Goal: Transaction & Acquisition: Purchase product/service

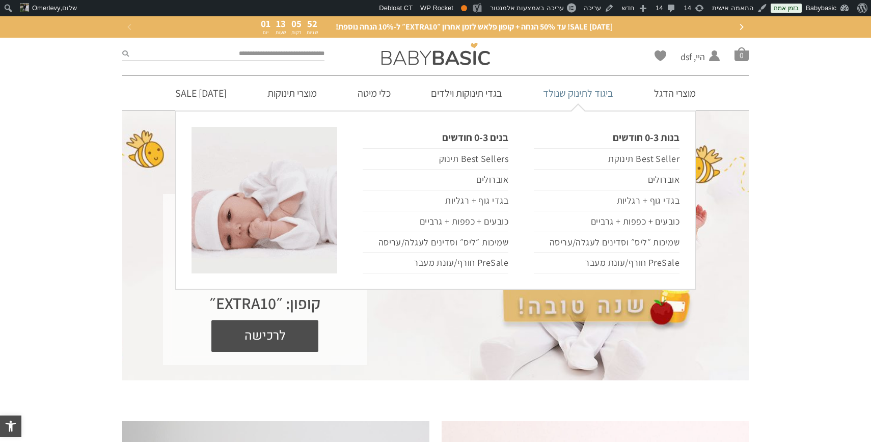
click at [588, 95] on link "ביגוד לתינוק שנולד" at bounding box center [578, 93] width 101 height 35
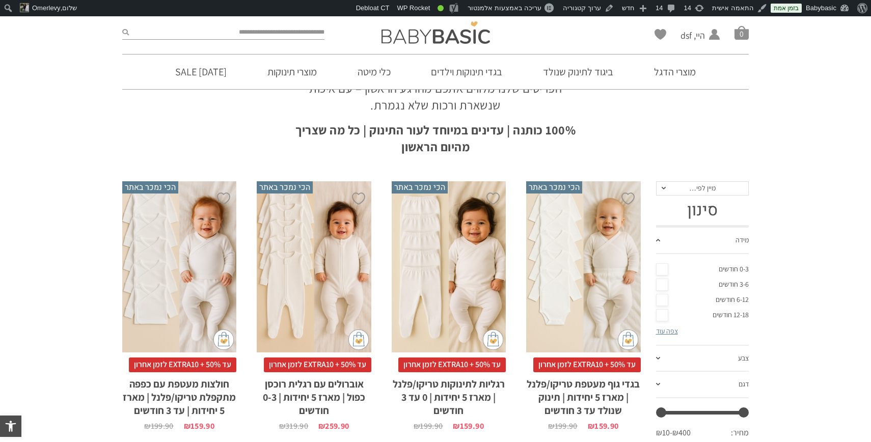
scroll to position [121, 0]
click at [438, 229] on div "x בחירת סוג בד טריקו (עונת מעבר/קיץ) פלנל (חורף)" at bounding box center [449, 267] width 114 height 172
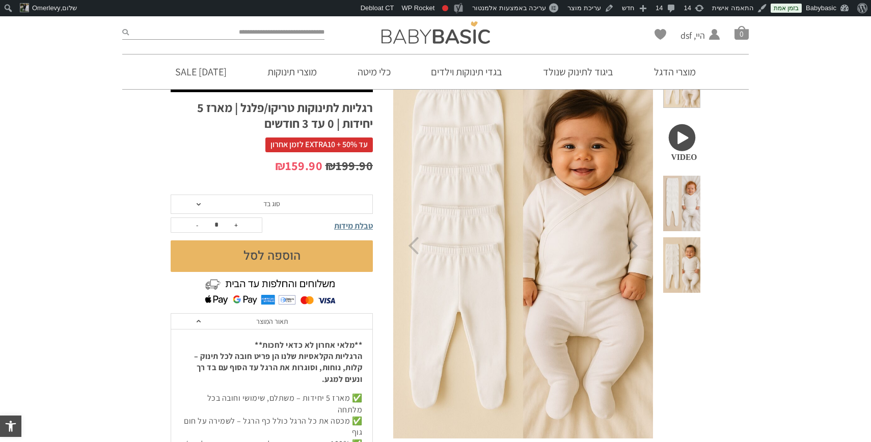
scroll to position [104, 0]
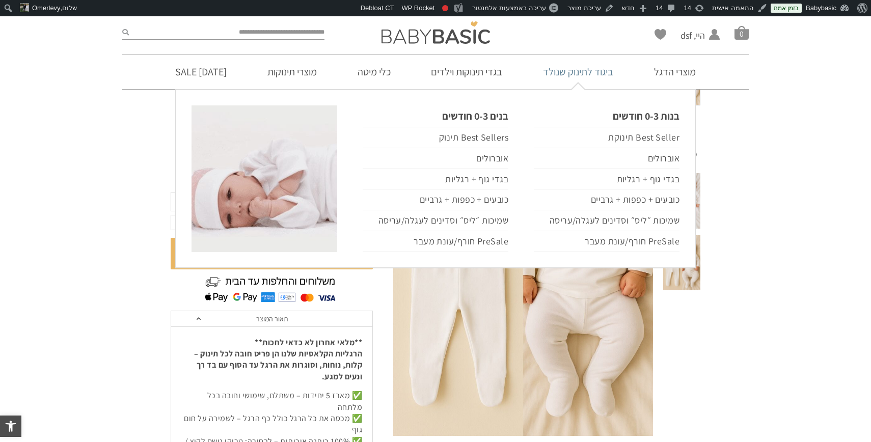
click at [566, 73] on link "ביגוד לתינוק שנולד" at bounding box center [578, 72] width 101 height 35
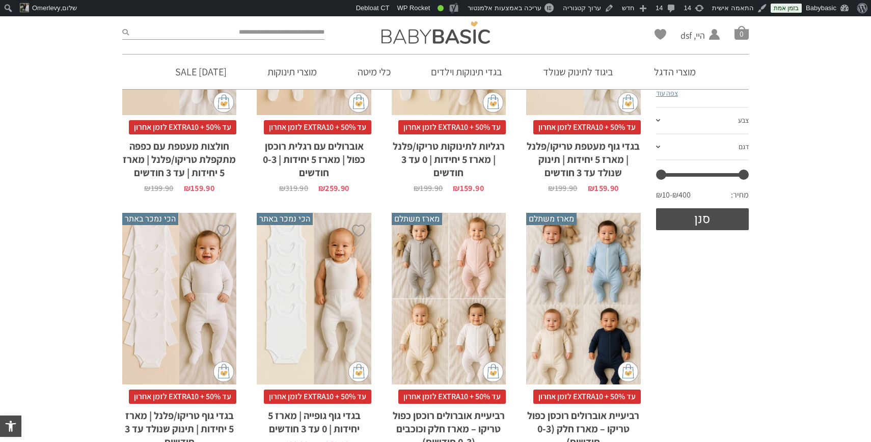
scroll to position [377, 0]
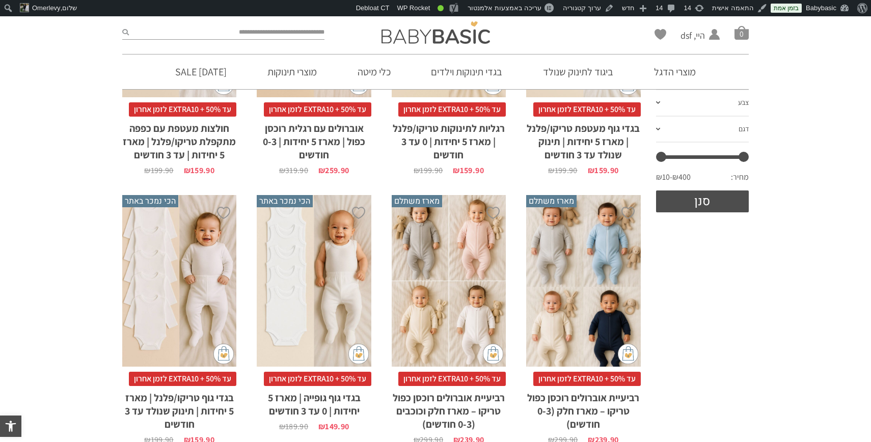
click at [422, 285] on div "x הוספה לסל" at bounding box center [449, 281] width 114 height 172
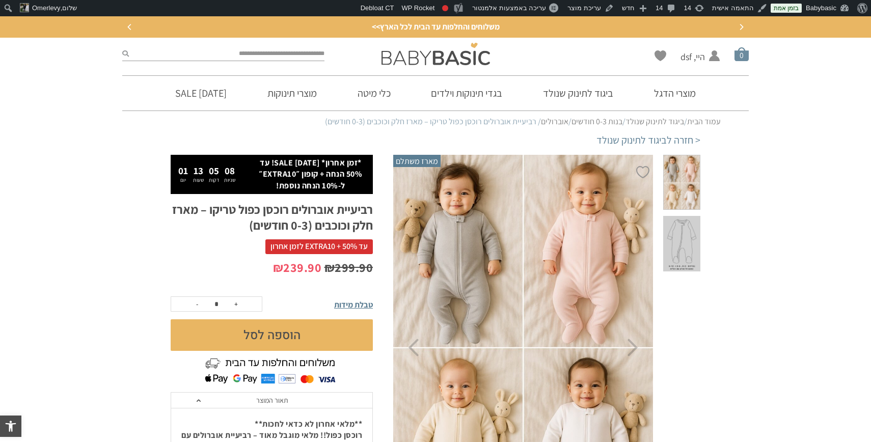
click at [737, 54] on span "סל קניות" at bounding box center [742, 54] width 14 height 14
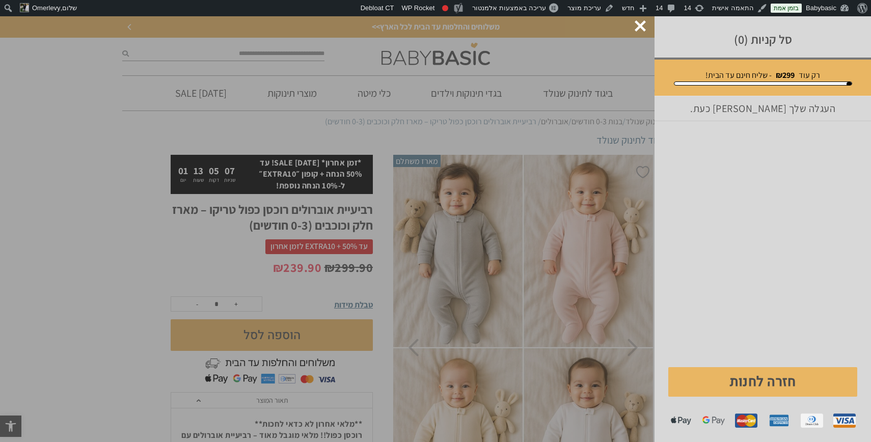
click at [737, 54] on div "סל קניות (0)" at bounding box center [763, 37] width 217 height 43
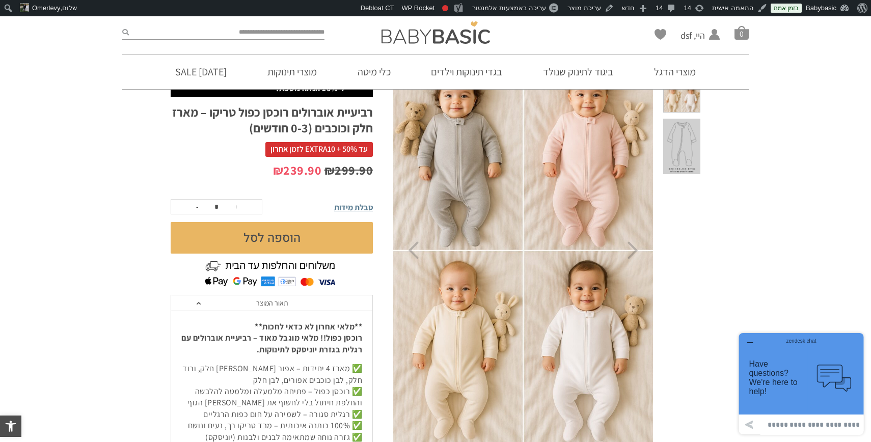
scroll to position [100, 0]
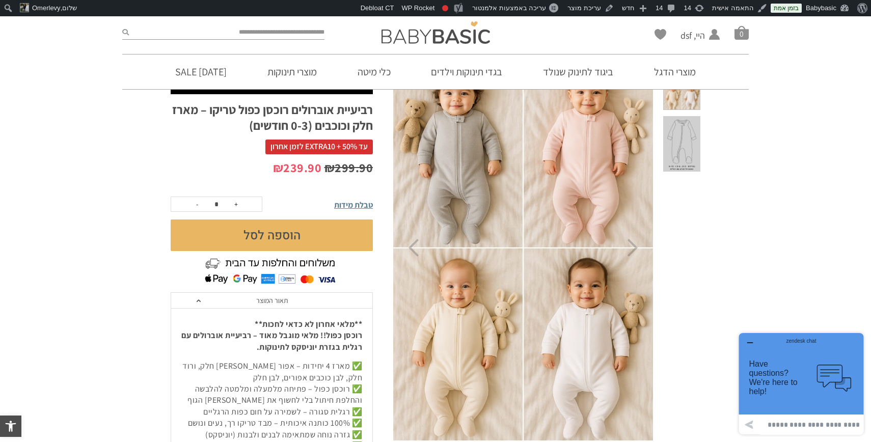
click at [752, 340] on div "zendesk chat" at bounding box center [802, 340] width 100 height 10
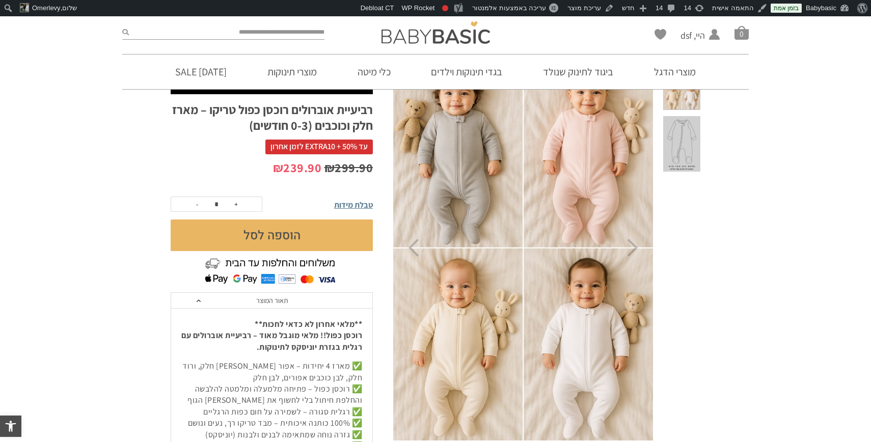
scroll to position [0, 0]
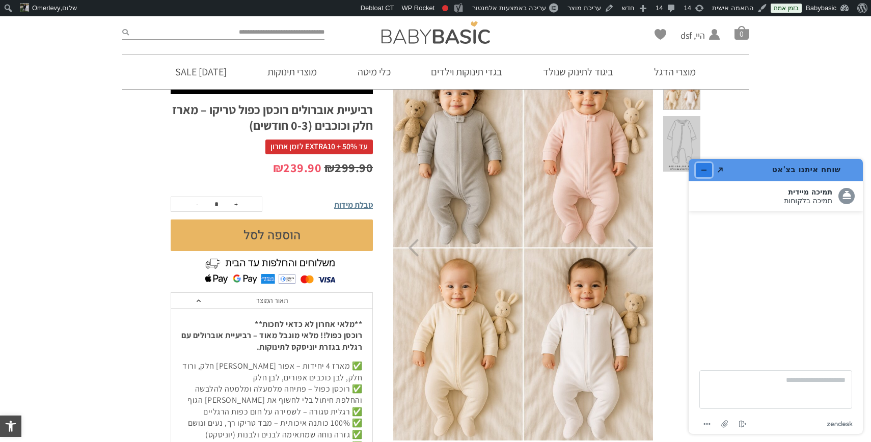
click at [707, 167] on icon "מזער את היישומון" at bounding box center [704, 170] width 7 height 7
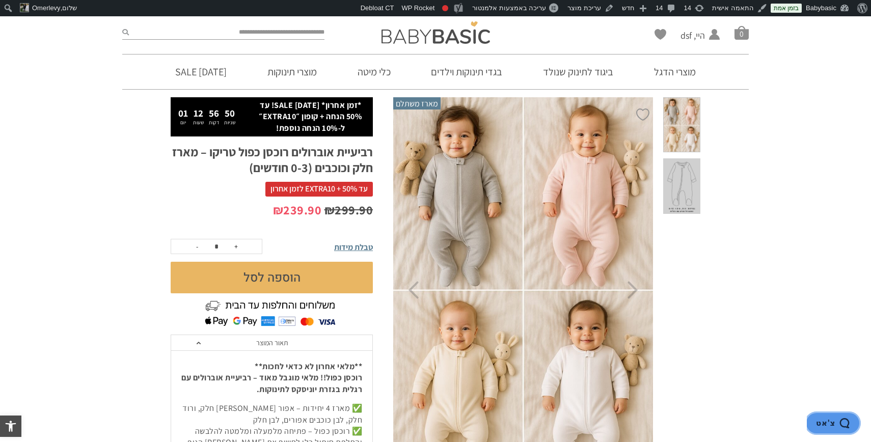
scroll to position [58, 0]
